Goal: Browse casually

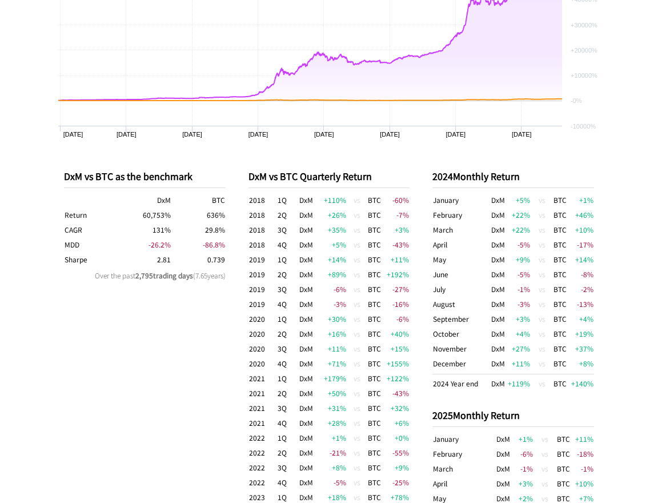
scroll to position [512, 0]
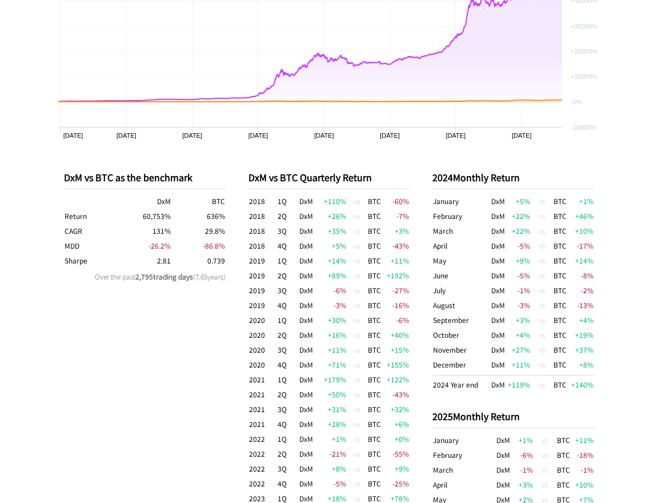
click at [167, 405] on div "DxM vs BTC as the benchmark DxM BTC Return 60,753 % 636 % CAGR 131 % 29.8 % MDD…" at bounding box center [145, 422] width 162 height 538
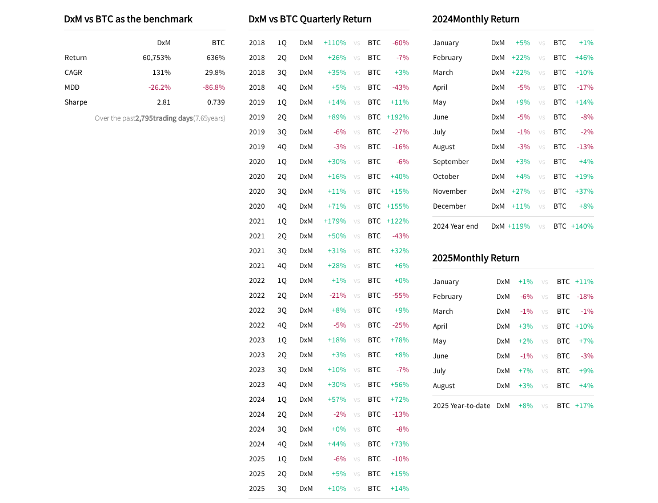
scroll to position [671, 0]
click at [181, 271] on div "DxM vs BTC as the benchmark DxM BTC Return 60,753 % 636 % CAGR 131 % 29.8 % MDD…" at bounding box center [145, 263] width 162 height 538
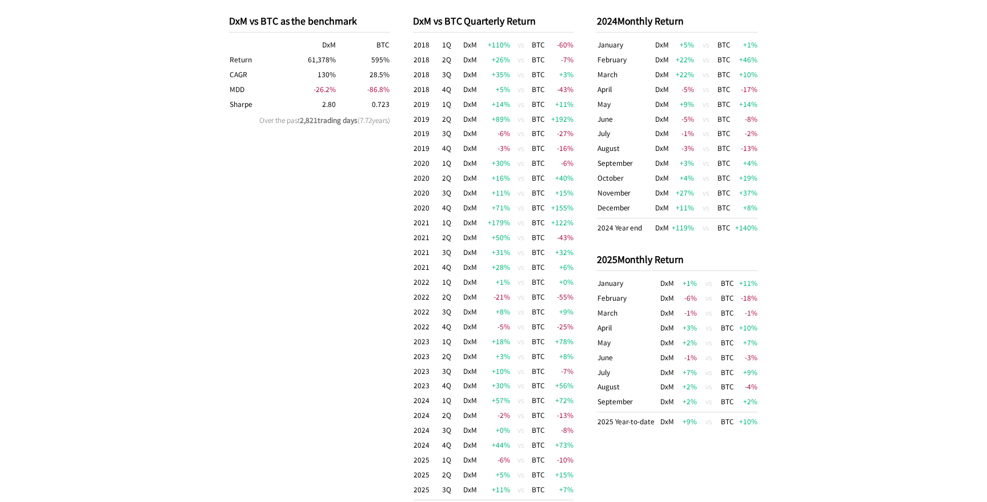
scroll to position [682, 0]
